Goal: Transaction & Acquisition: Purchase product/service

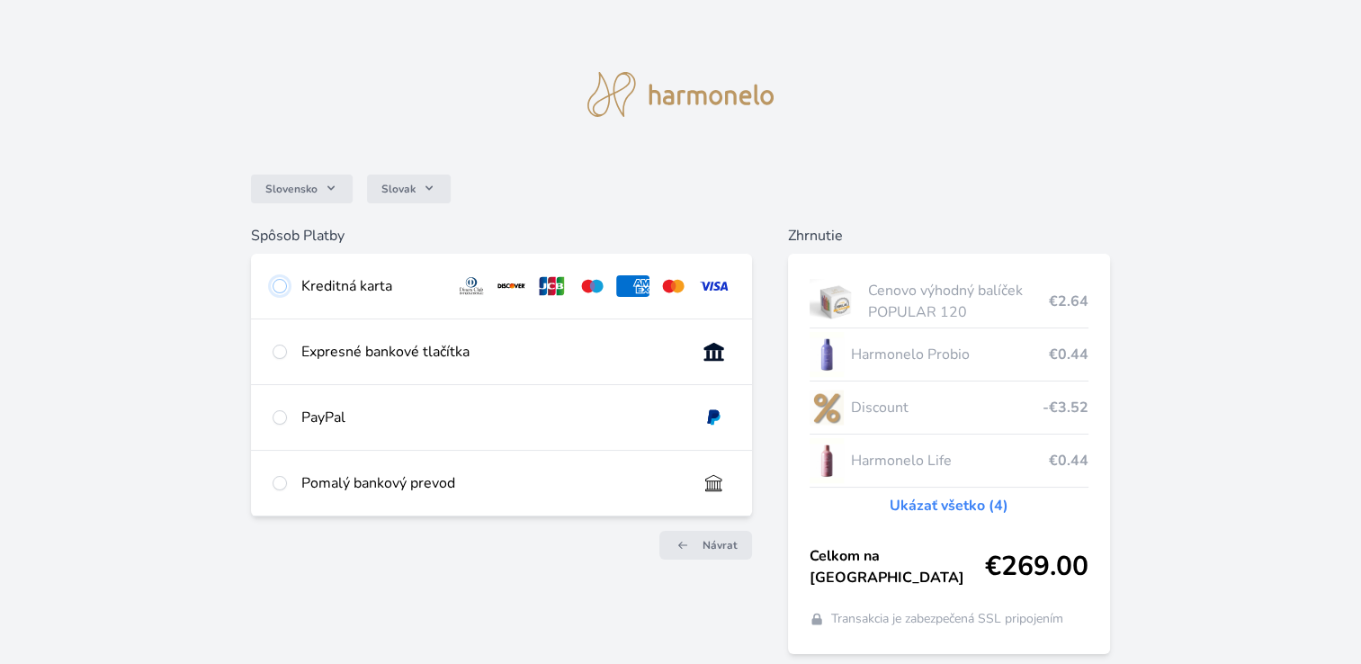
click at [277, 285] on input "radio" at bounding box center [280, 286] width 14 height 14
radio input "true"
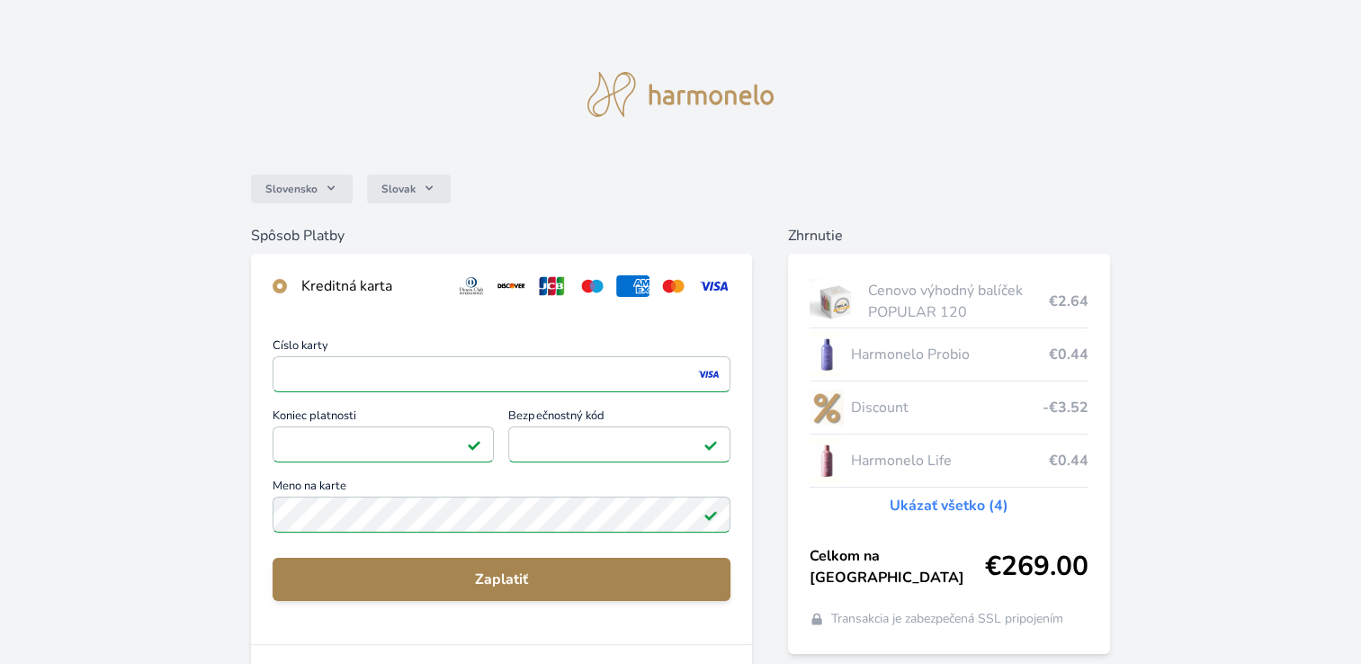
click at [533, 574] on span "Zaplatiť" at bounding box center [501, 580] width 429 height 22
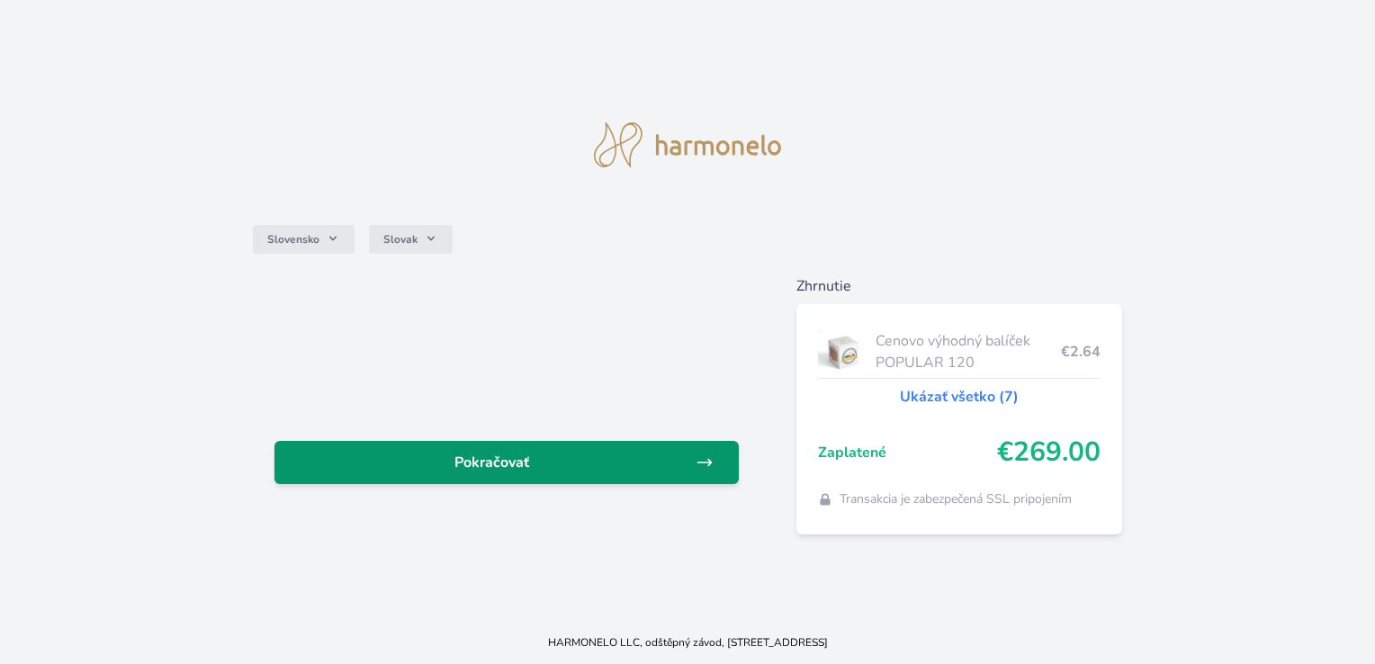
click at [536, 466] on span "Pokračovať" at bounding box center [492, 463] width 406 height 22
